Goal: Use online tool/utility

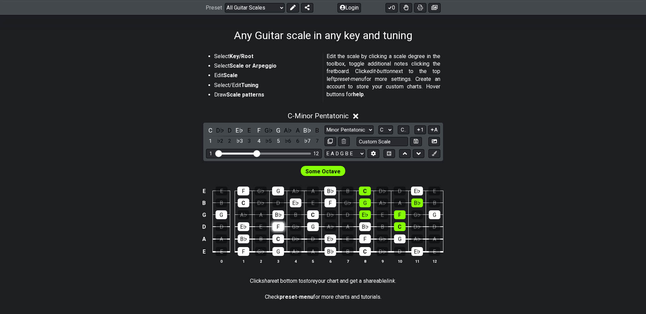
scroll to position [102, 0]
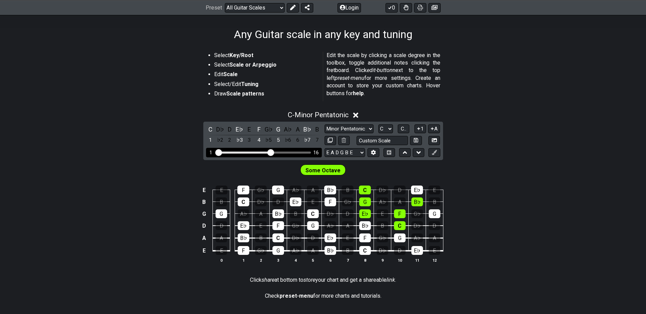
drag, startPoint x: 258, startPoint y: 152, endPoint x: 270, endPoint y: 151, distance: 11.9
click at [270, 152] on input "Visible fret range" at bounding box center [263, 152] width 97 height 0
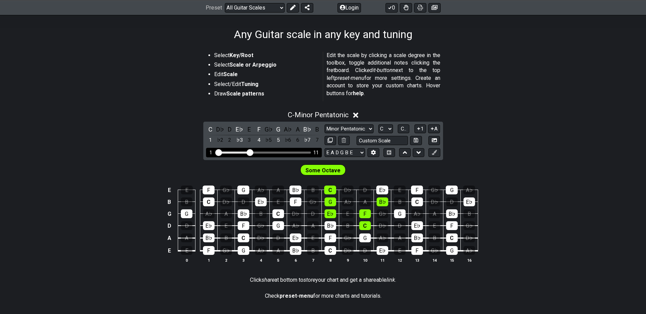
drag, startPoint x: 271, startPoint y: 151, endPoint x: 249, endPoint y: 155, distance: 22.4
click at [249, 152] on input "Visible fret range" at bounding box center [263, 152] width 97 height 0
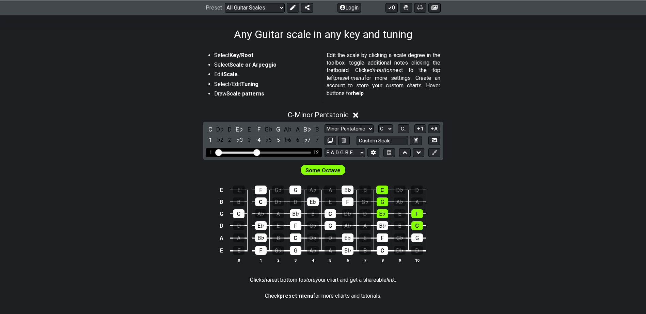
drag, startPoint x: 249, startPoint y: 152, endPoint x: 255, endPoint y: 151, distance: 6.5
click at [255, 152] on input "Visible fret range" at bounding box center [263, 152] width 97 height 0
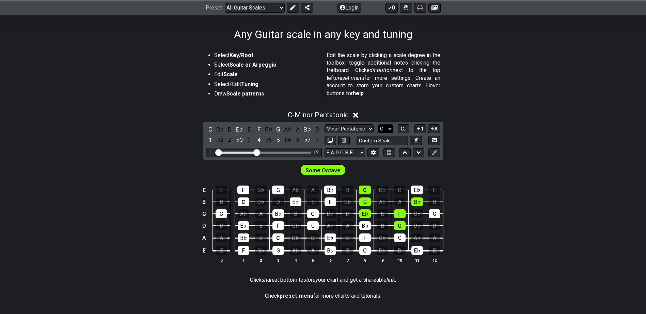
click at [389, 133] on select "A♭ A A♯ B♭ B C C♯ D♭ D D♯ E♭ E F F♯ G♭ G G♯" at bounding box center [385, 129] width 15 height 9
select select "A"
click at [378, 125] on select "A♭ A A♯ B♭ B C C♯ D♭ D D♯ E♭ E F F♯ G♭ G G♯" at bounding box center [385, 129] width 15 height 9
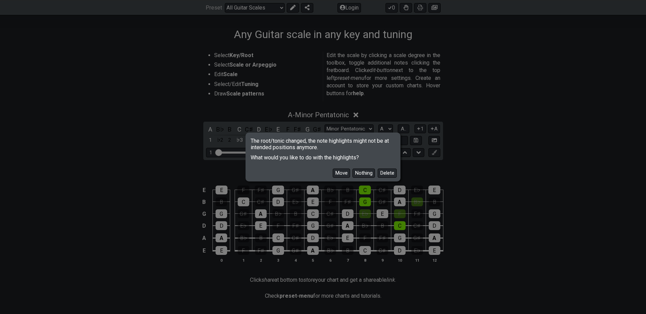
click at [345, 173] on button "Move" at bounding box center [341, 173] width 17 height 9
